Goal: Navigation & Orientation: Understand site structure

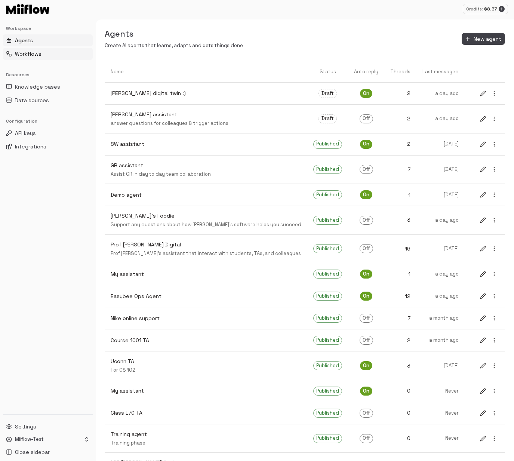
click at [33, 49] on button "Workflows" at bounding box center [48, 54] width 90 height 12
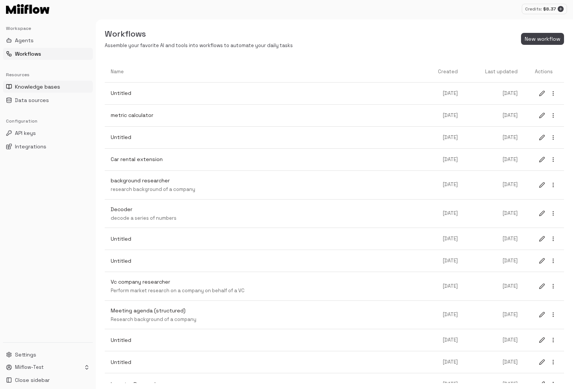
click at [46, 88] on span "Knowledge bases" at bounding box center [37, 86] width 45 height 7
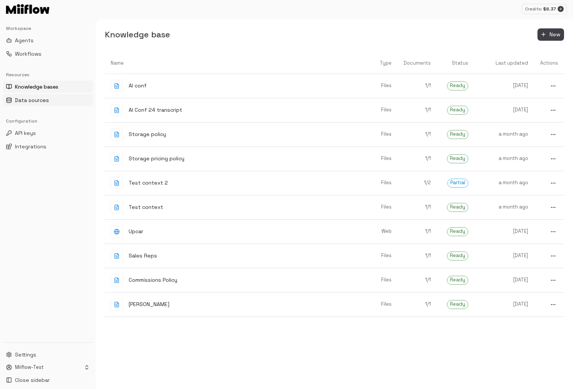
click at [42, 106] on button "Data sources" at bounding box center [48, 100] width 90 height 12
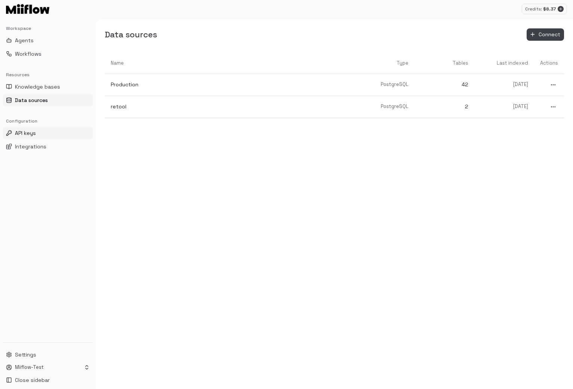
click at [37, 128] on button "API keys" at bounding box center [48, 133] width 90 height 12
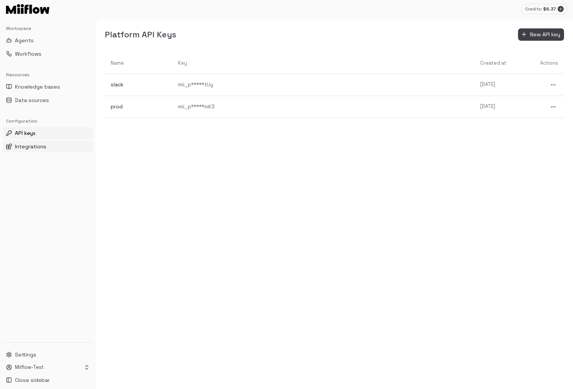
click at [38, 149] on span "Integrations" at bounding box center [30, 146] width 31 height 7
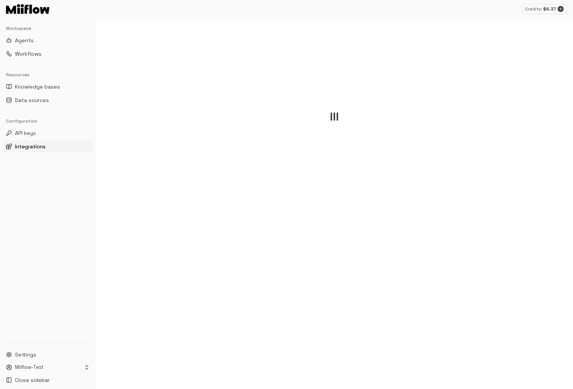
click at [39, 156] on div "Workspace Agents Workflows Resources Knowledge bases Data sources Configuration…" at bounding box center [48, 180] width 96 height 323
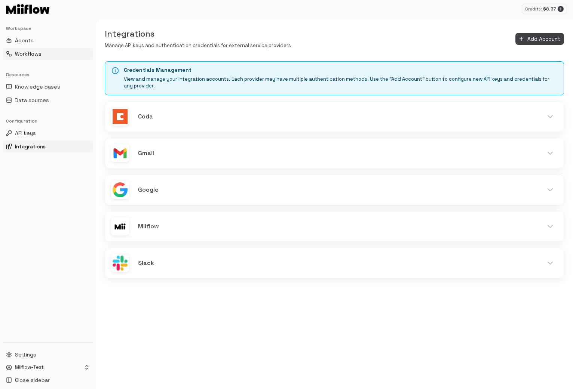
click at [48, 59] on button "Workflows" at bounding box center [48, 54] width 90 height 12
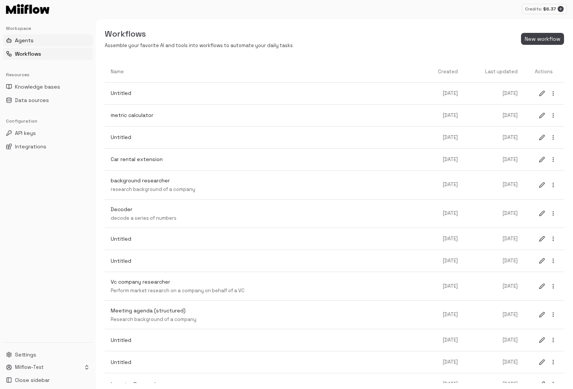
click at [46, 36] on button "Agents" at bounding box center [48, 40] width 90 height 12
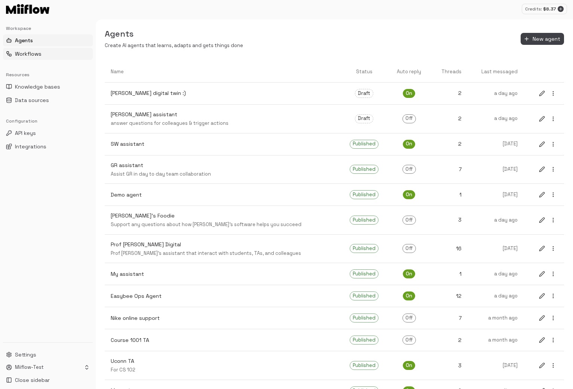
click at [55, 55] on button "Workflows" at bounding box center [48, 54] width 90 height 12
